Goal: Obtain resource: Download file/media

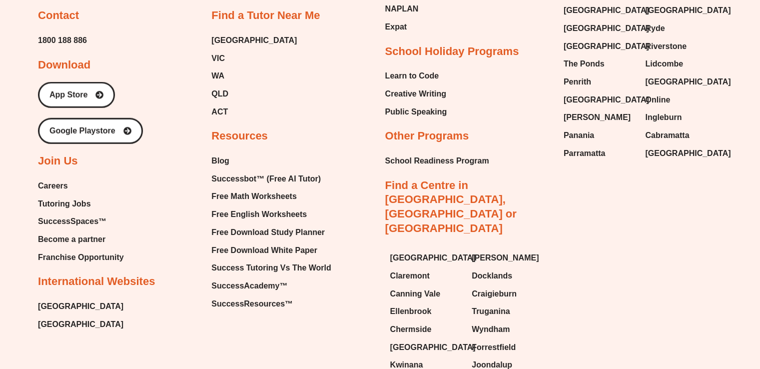
scroll to position [6525, 0]
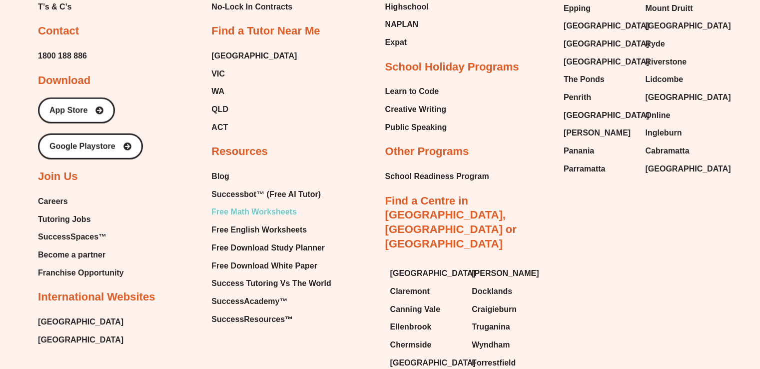
click at [278, 204] on span "Free Math Worksheets" at bounding box center [253, 211] width 85 height 15
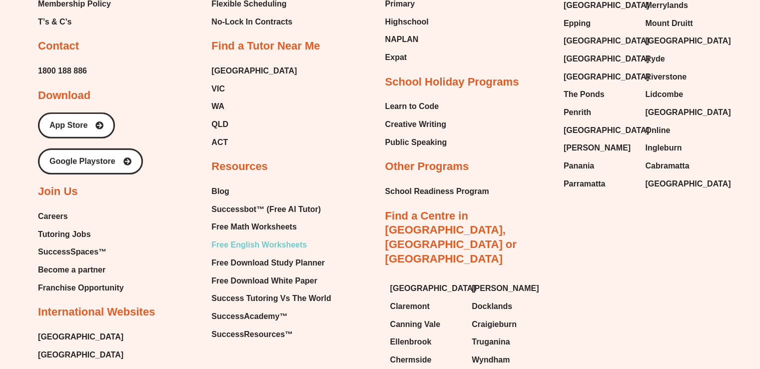
click at [225, 237] on span "Free English Worksheets" at bounding box center [258, 244] width 95 height 15
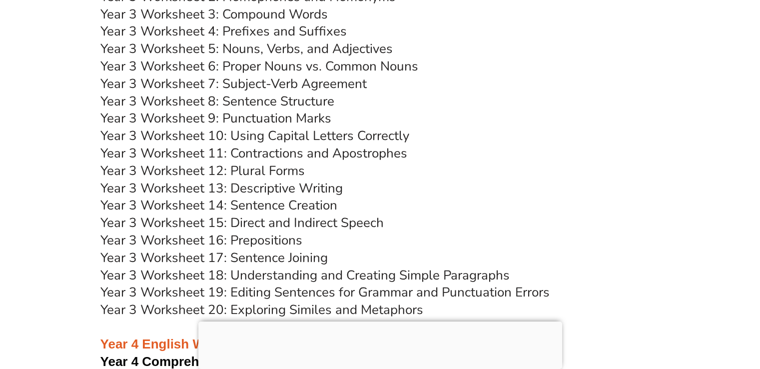
scroll to position [3761, 0]
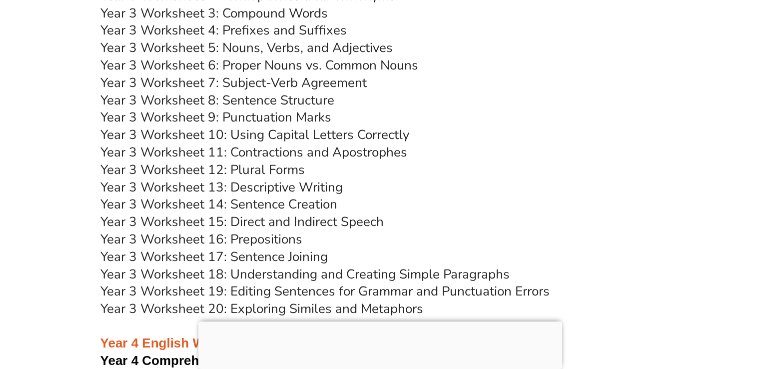
click at [210, 184] on link "Year 3 Worksheet 13: Descriptive Writing" at bounding box center [221, 186] width 242 height 17
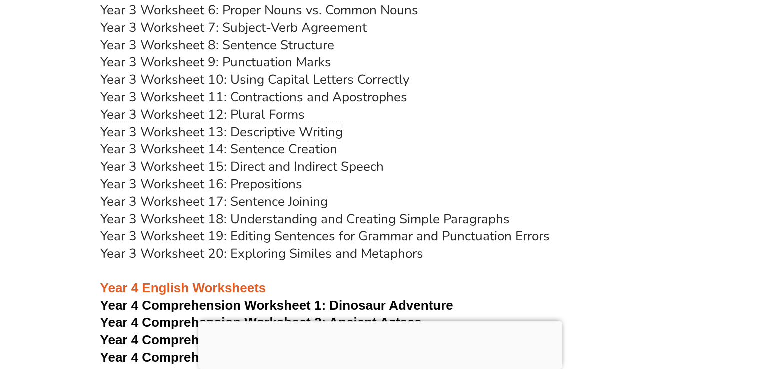
scroll to position [3805, 0]
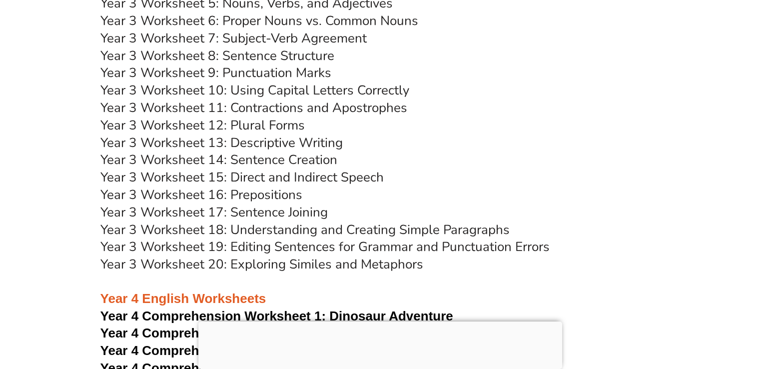
click at [306, 228] on link "Year 3 Worksheet 18: Understanding and Creating Simple Paragraphs" at bounding box center [304, 229] width 409 height 17
